Goal: Information Seeking & Learning: Learn about a topic

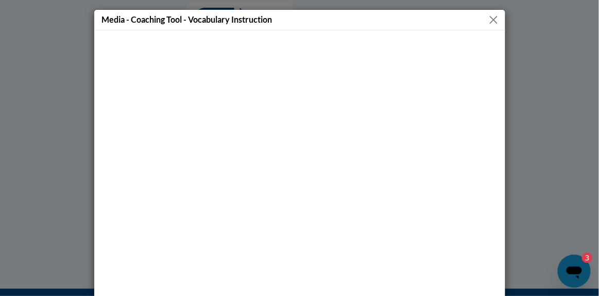
click at [492, 21] on button "Close" at bounding box center [493, 19] width 13 height 13
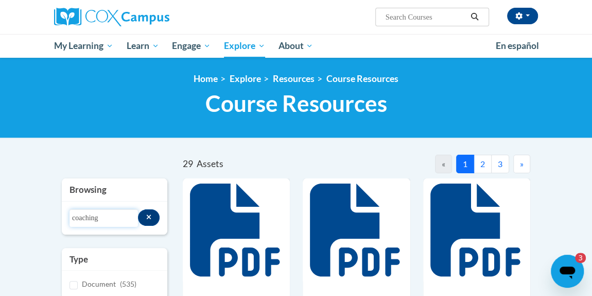
drag, startPoint x: 109, startPoint y: 219, endPoint x: 46, endPoint y: 212, distance: 63.8
type input "vocabulary routine"
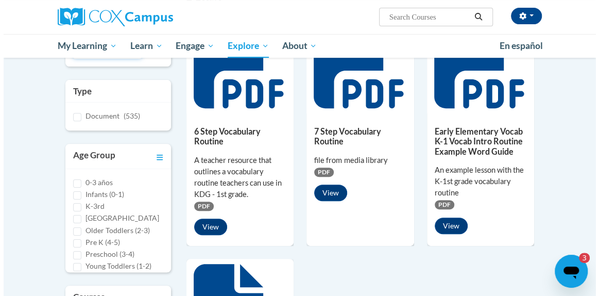
scroll to position [162, 0]
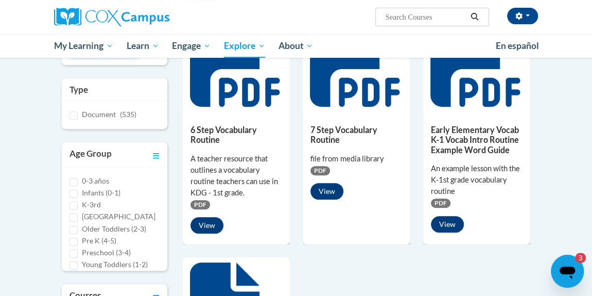
click at [325, 183] on button "View" at bounding box center [327, 191] width 33 height 16
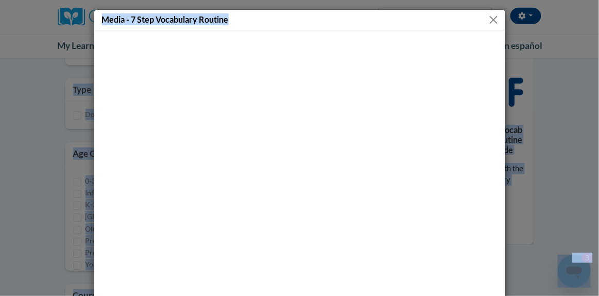
drag, startPoint x: 291, startPoint y: 21, endPoint x: 599, endPoint y: -57, distance: 317.7
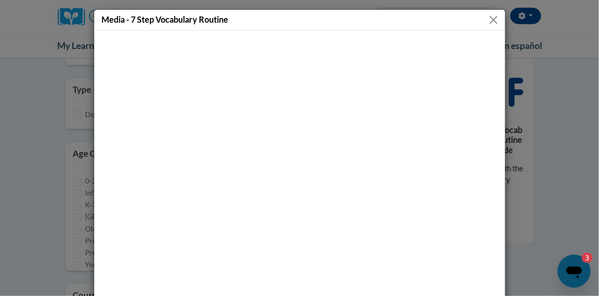
click at [501, 15] on div "Media - 7 Step Vocabulary Routine" at bounding box center [299, 20] width 411 height 21
click at [492, 17] on button "Close" at bounding box center [493, 19] width 13 height 13
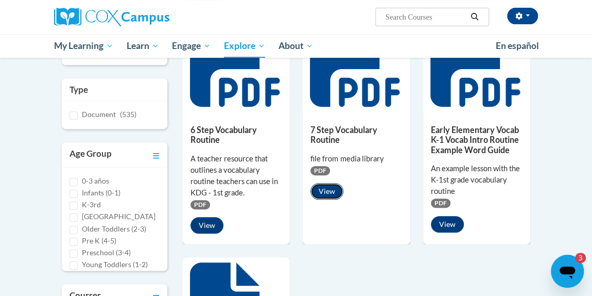
click at [325, 195] on button "View" at bounding box center [327, 191] width 33 height 16
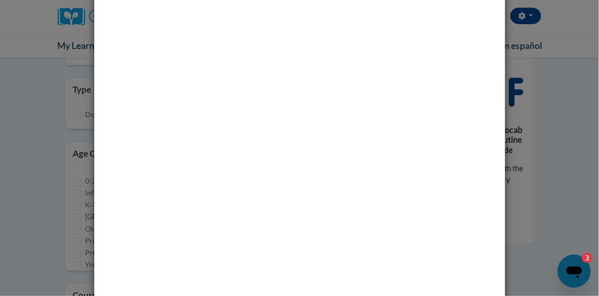
scroll to position [71, 0]
